Goal: Transaction & Acquisition: Obtain resource

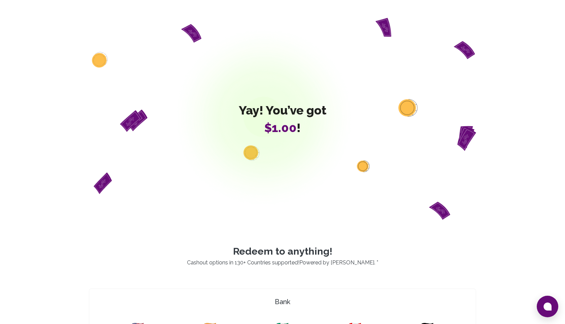
scroll to position [348, 0]
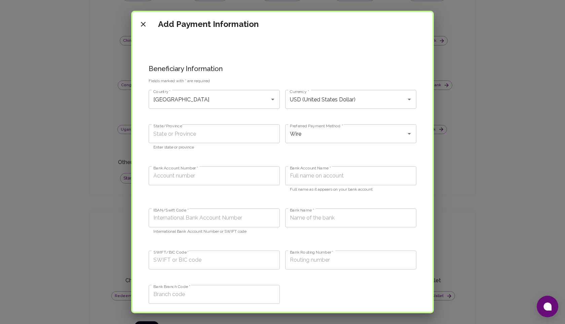
click at [140, 23] on icon "close" at bounding box center [143, 24] width 8 height 8
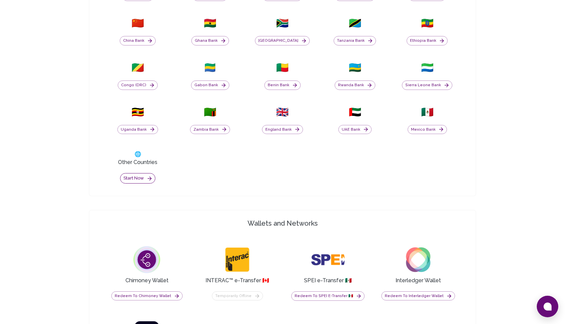
click at [145, 179] on button "Start now" at bounding box center [137, 178] width 35 height 10
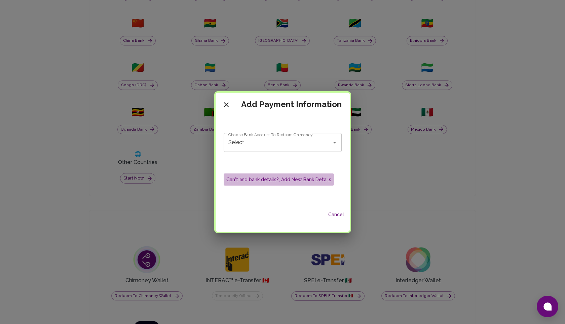
click at [300, 177] on button "Can't find bank details?, Add New Bank Details" at bounding box center [279, 179] width 110 height 12
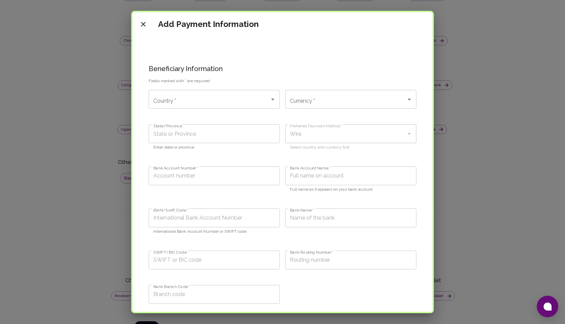
click at [205, 106] on div "Country *" at bounding box center [214, 99] width 131 height 19
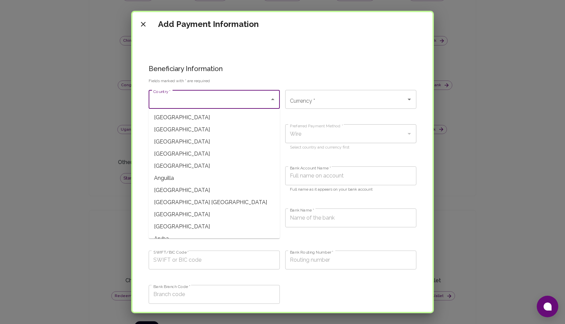
click at [197, 120] on span "Afghanistan" at bounding box center [214, 117] width 131 height 12
type input "Afghanistan"
type input "AFN (Afghan afghani)"
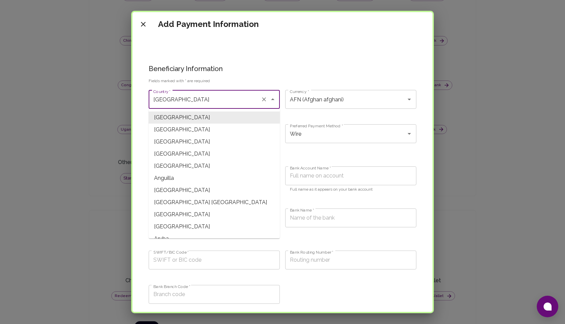
click at [199, 102] on input "Afghanistan" at bounding box center [205, 99] width 106 height 13
click at [189, 187] on span "Antigua and Barbuda" at bounding box center [214, 190] width 131 height 12
type input "Antigua and Barbuda"
type input "XCD (East Caribbean Dollar)"
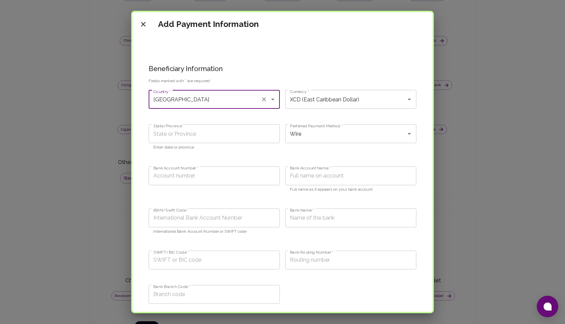
click at [220, 100] on input "Antigua and Barbuda" at bounding box center [205, 99] width 106 height 13
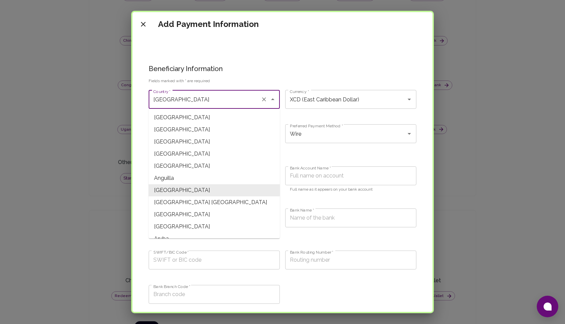
click at [264, 100] on icon "Clear" at bounding box center [264, 99] width 4 height 4
type input "USD (United States Dollar)"
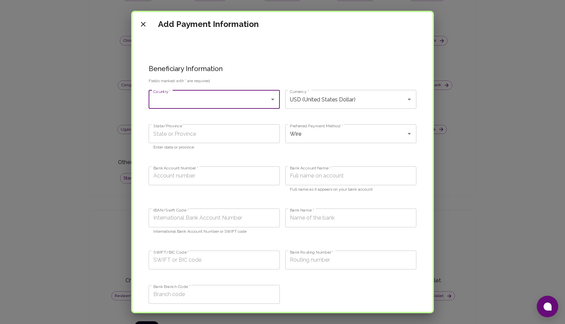
click at [247, 100] on input "Country *" at bounding box center [209, 99] width 115 height 13
click at [234, 104] on input "Country *" at bounding box center [209, 99] width 115 height 13
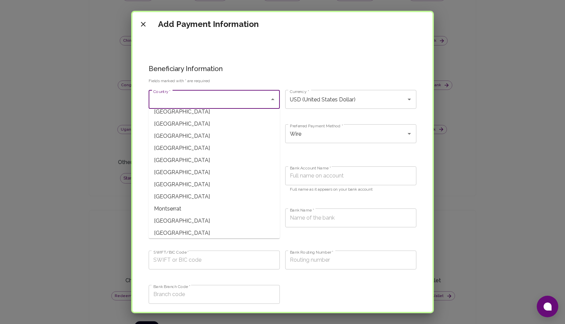
scroll to position [1260, 0]
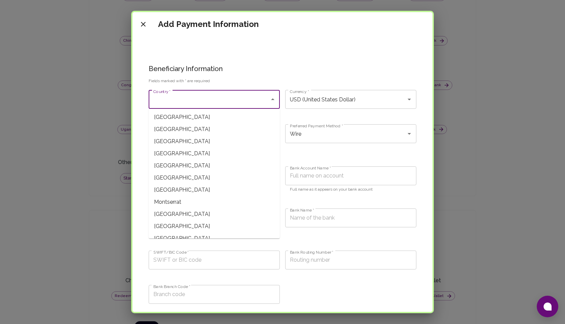
click at [210, 186] on span "Montenegro" at bounding box center [214, 190] width 131 height 12
type input "Montenegro"
type input "EUR (Euro)"
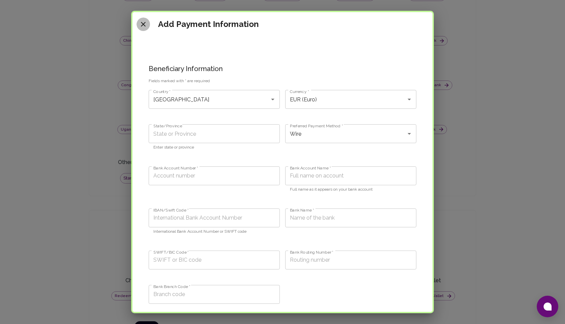
click at [143, 28] on icon "close" at bounding box center [143, 24] width 8 height 8
